Goal: Transaction & Acquisition: Purchase product/service

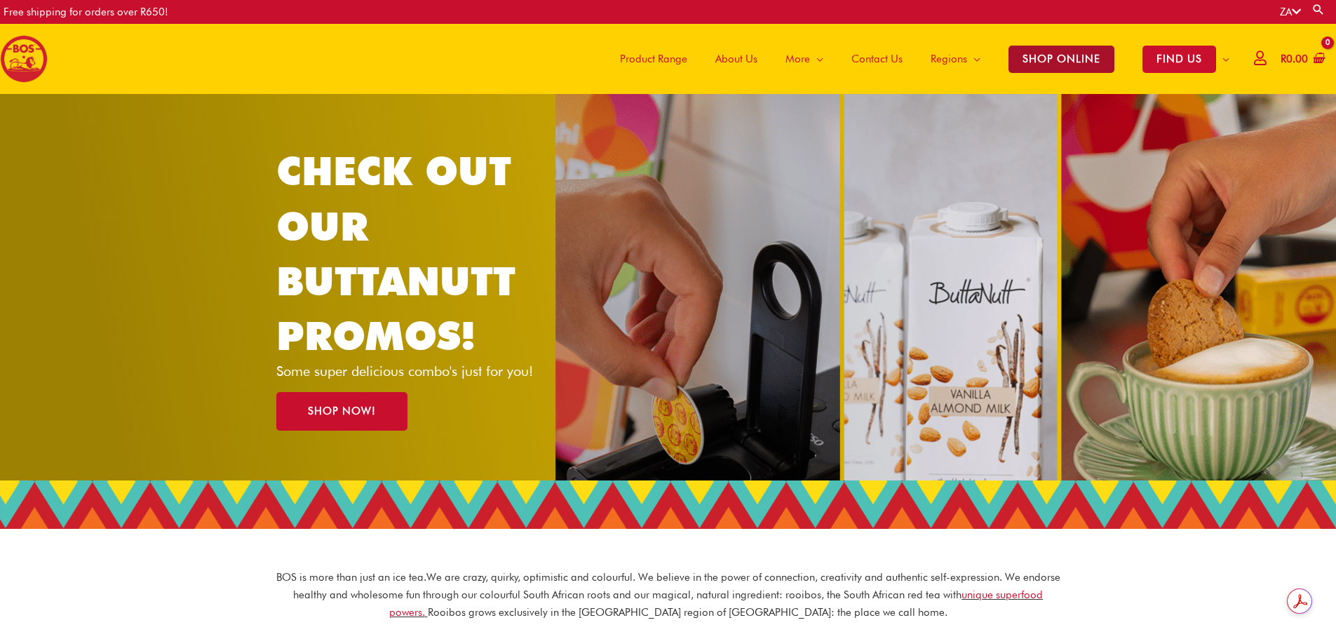
click at [1052, 50] on span "SHOP ONLINE" at bounding box center [1062, 59] width 106 height 27
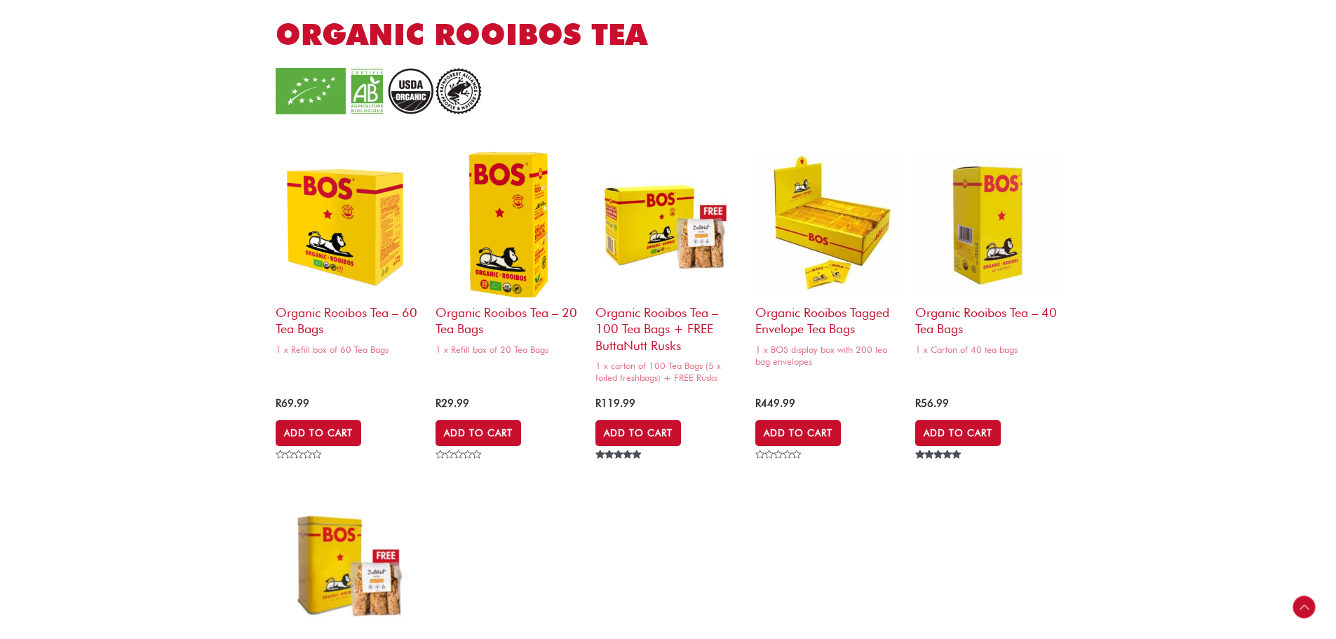
scroll to position [912, 0]
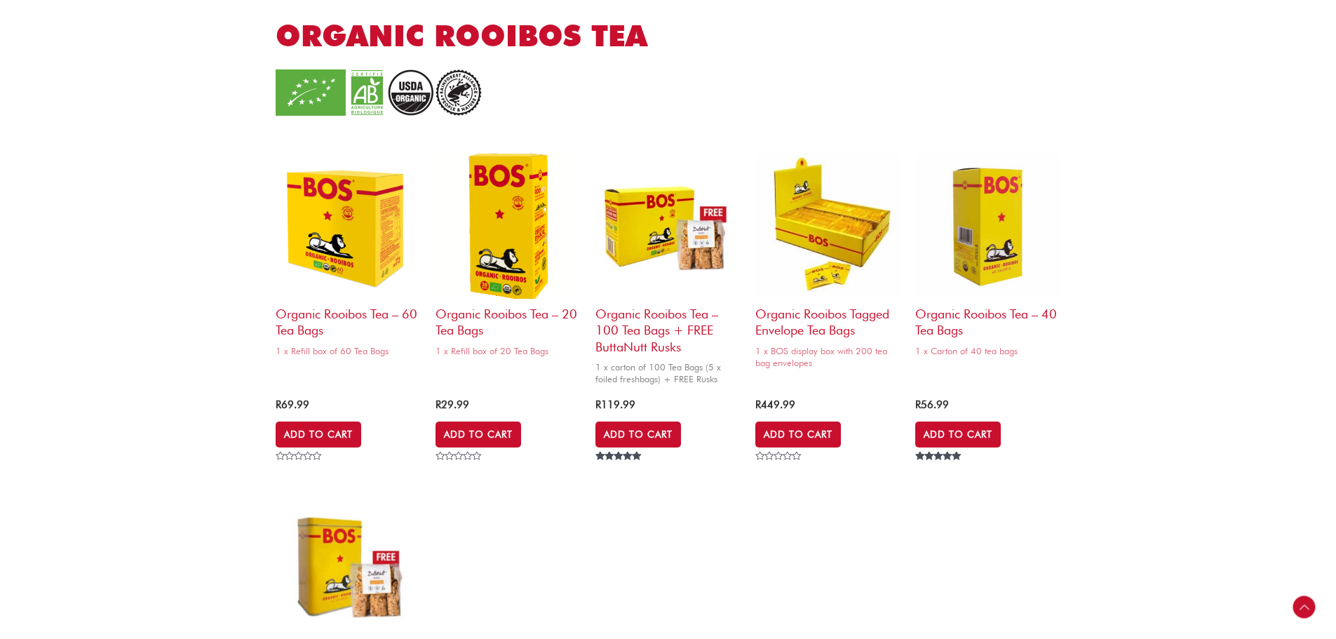
click at [639, 233] on img at bounding box center [669, 226] width 146 height 146
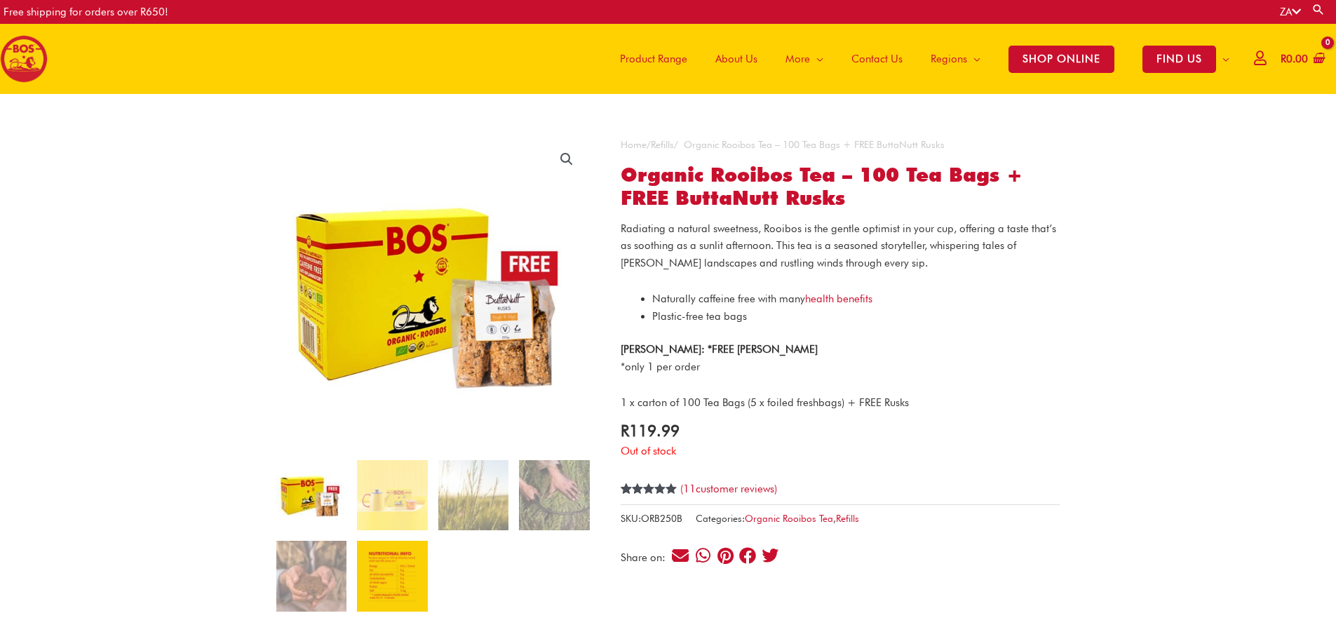
click at [372, 563] on img at bounding box center [392, 576] width 70 height 70
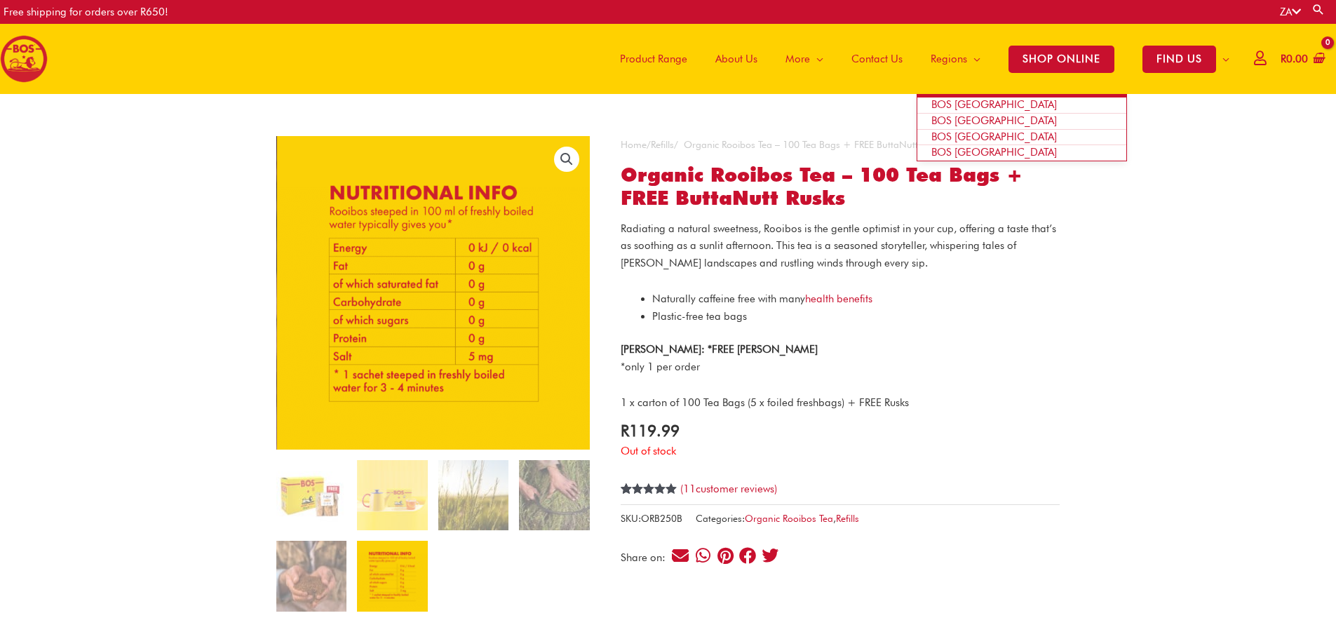
click at [954, 95] on ul "BOS [GEOGRAPHIC_DATA] BOS [GEOGRAPHIC_DATA] BOS [GEOGRAPHIC_DATA] BOS [GEOGRAPH…" at bounding box center [1022, 127] width 210 height 67
